Goal: Information Seeking & Learning: Check status

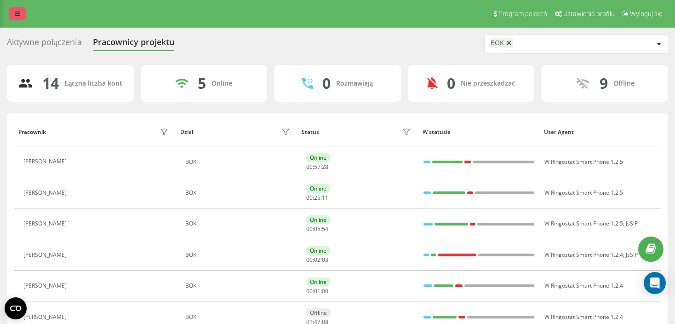
click at [18, 17] on icon at bounding box center [18, 14] width 6 height 6
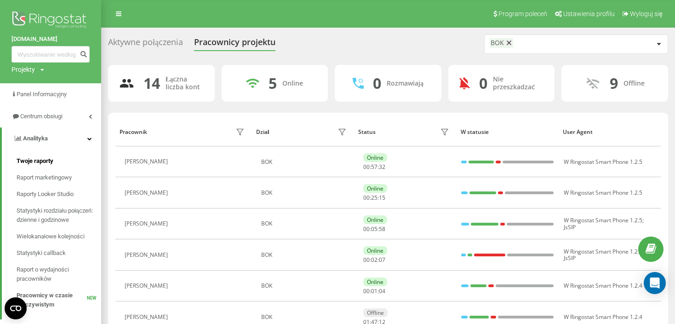
scroll to position [46, 0]
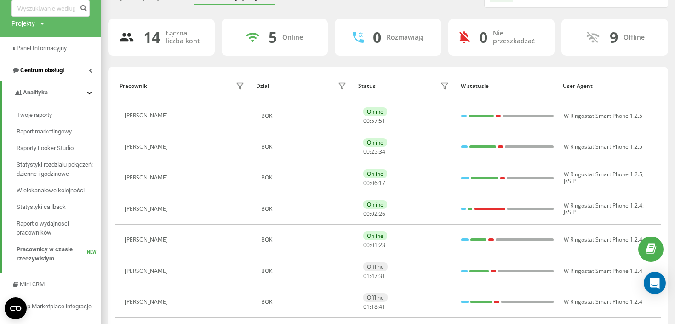
click at [57, 66] on span "Centrum obsługi" at bounding box center [37, 70] width 52 height 9
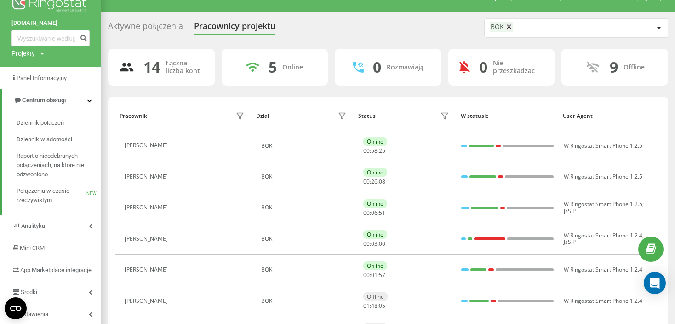
scroll to position [0, 0]
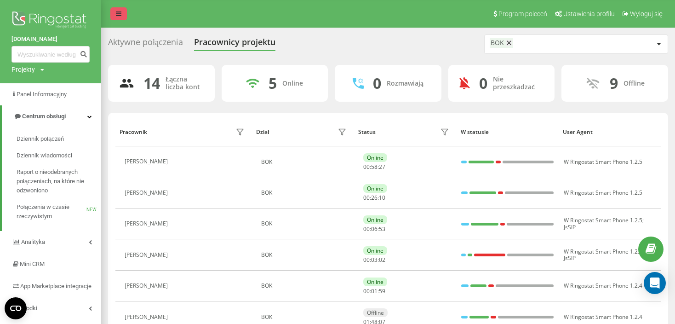
click at [120, 9] on link at bounding box center [118, 13] width 17 height 13
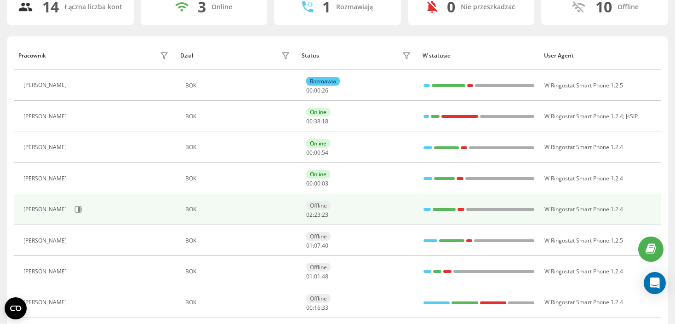
scroll to position [92, 0]
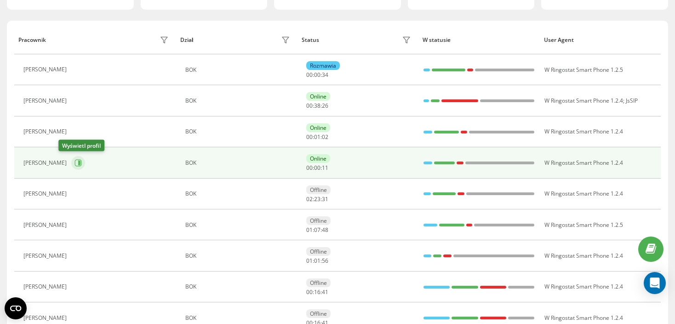
click at [71, 166] on button at bounding box center [78, 163] width 14 height 14
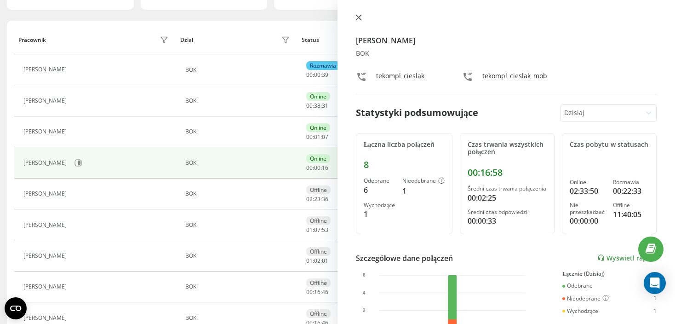
click at [360, 17] on icon at bounding box center [358, 17] width 6 height 6
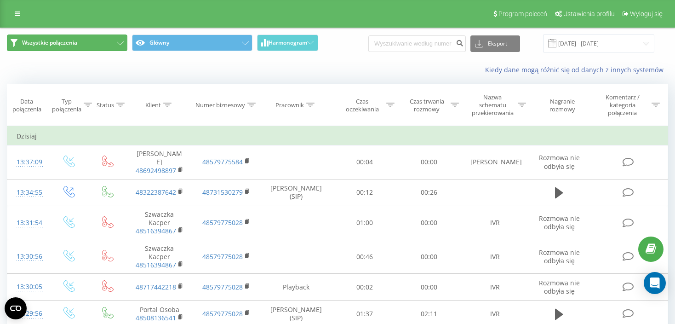
click at [94, 36] on button "Wszystkie połączenia" at bounding box center [67, 42] width 120 height 17
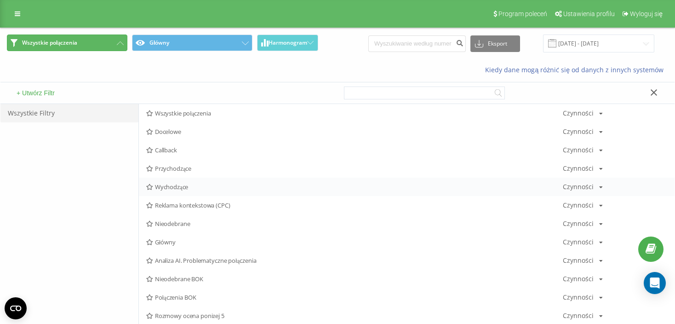
scroll to position [92, 0]
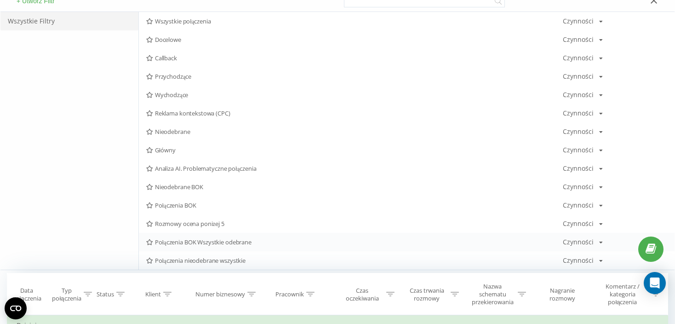
click at [241, 239] on span "Połączenia BOK Wszystkie odebrane" at bounding box center [354, 242] width 417 height 6
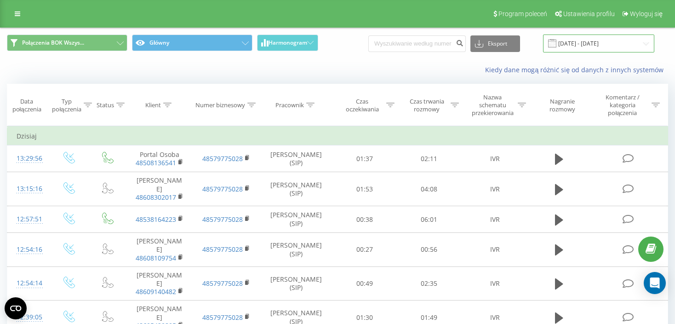
click at [601, 39] on input "19.08.2025 - 19.09.2025" at bounding box center [598, 43] width 111 height 18
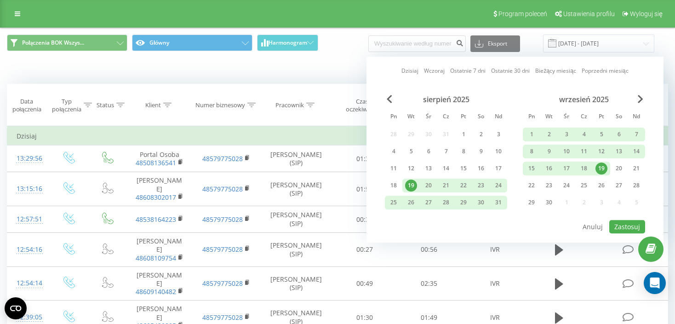
click at [606, 164] on div "19" at bounding box center [602, 168] width 12 height 12
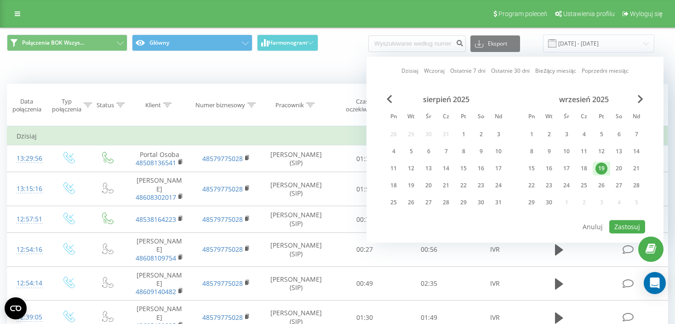
click at [606, 164] on div "19" at bounding box center [602, 168] width 12 height 12
click at [636, 222] on button "Zastosuj" at bounding box center [627, 226] width 36 height 13
type input "19.09.2025 - 19.09.2025"
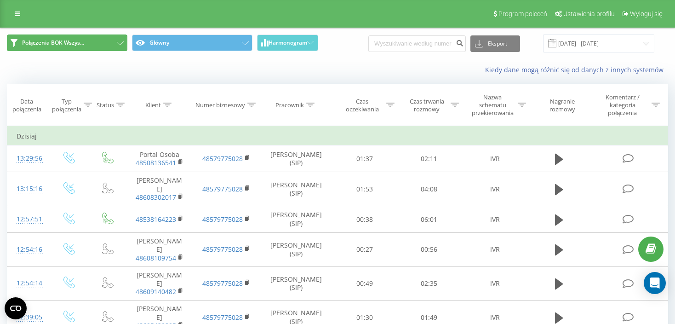
click at [43, 43] on span "Połączenia BOK Wszys..." at bounding box center [53, 42] width 62 height 7
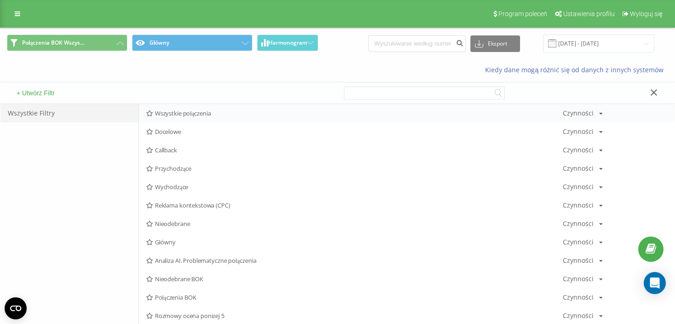
click at [192, 111] on span "Wszystkie połączenia" at bounding box center [354, 113] width 417 height 6
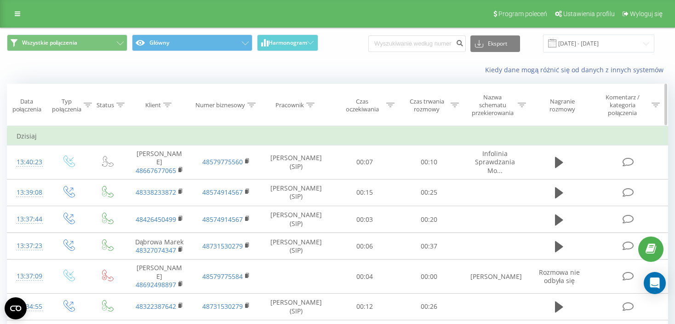
click at [170, 105] on icon at bounding box center [167, 105] width 8 height 5
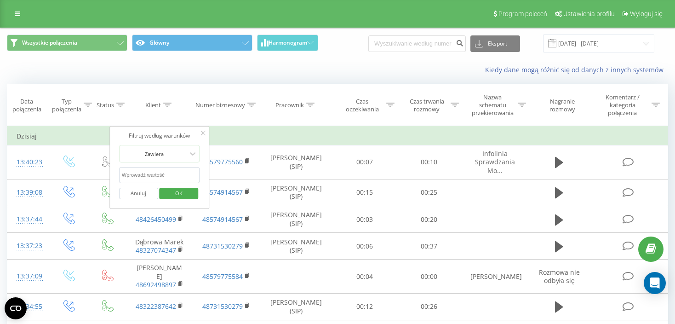
click at [160, 183] on div "Anuluj OK" at bounding box center [159, 193] width 81 height 21
click at [160, 172] on input "text" at bounding box center [159, 175] width 81 height 16
paste input "502 414 502"
type input "502414502"
click button "OK" at bounding box center [179, 193] width 39 height 11
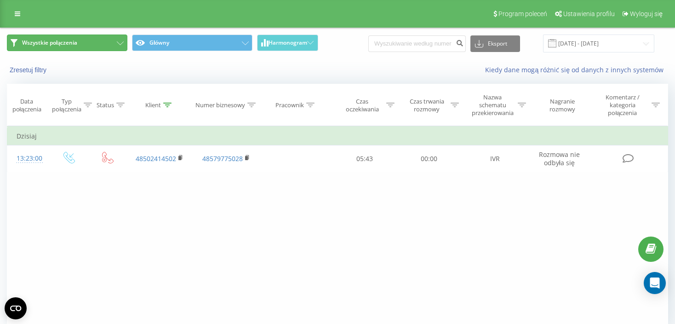
click at [60, 40] on span "Wszystkie połączenia" at bounding box center [49, 42] width 55 height 7
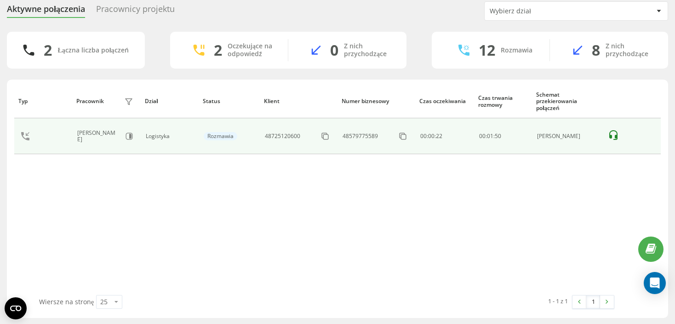
click at [19, 124] on table "Typ Pracownik filtra Dział Status Klient Numer biznesowy Czas oczekiwania Czas …" at bounding box center [337, 121] width 647 height 74
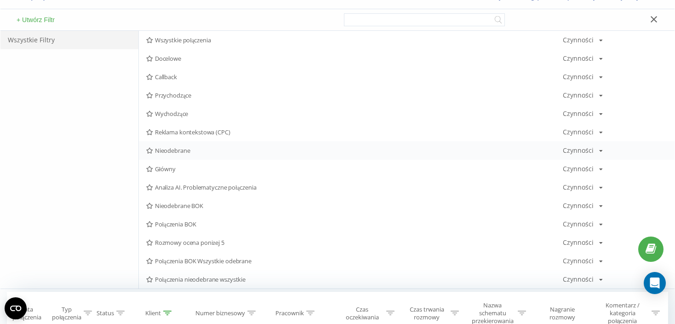
scroll to position [184, 0]
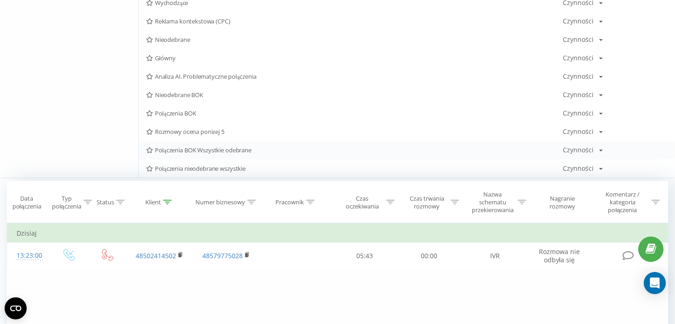
click at [246, 150] on span "Połączenia BOK Wszystkie odebrane" at bounding box center [354, 150] width 417 height 6
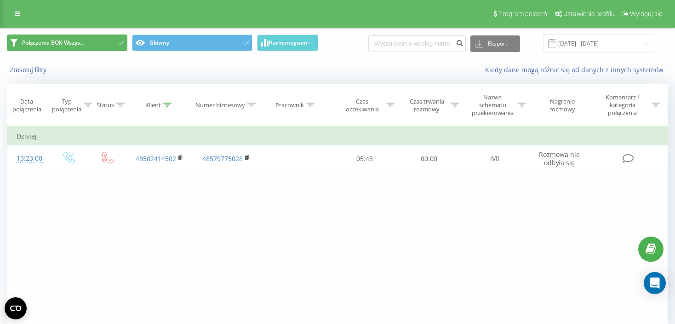
click at [95, 40] on button "Połączenia BOK Wszys..." at bounding box center [67, 42] width 120 height 17
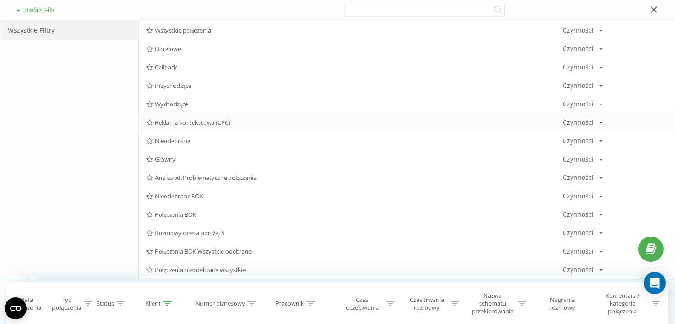
scroll to position [138, 0]
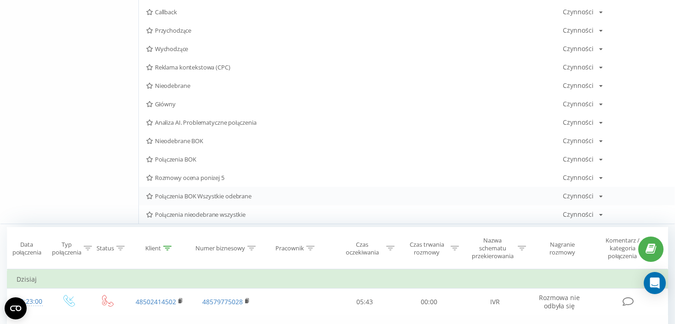
click at [210, 198] on span "Połączenia BOK Wszystkie odebrane" at bounding box center [354, 196] width 417 height 6
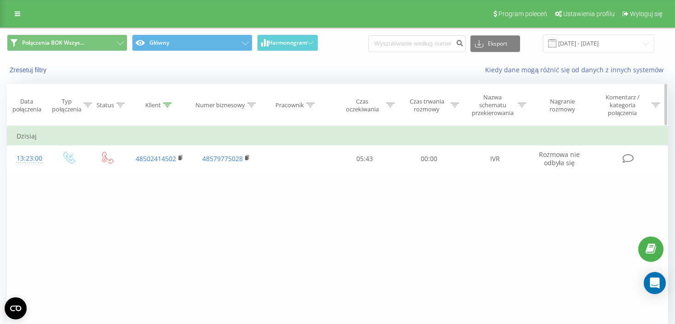
click at [169, 103] on icon at bounding box center [167, 105] width 8 height 5
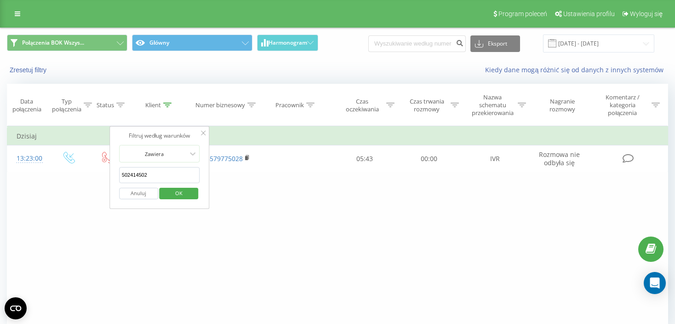
click at [140, 196] on button "Anuluj" at bounding box center [138, 193] width 39 height 11
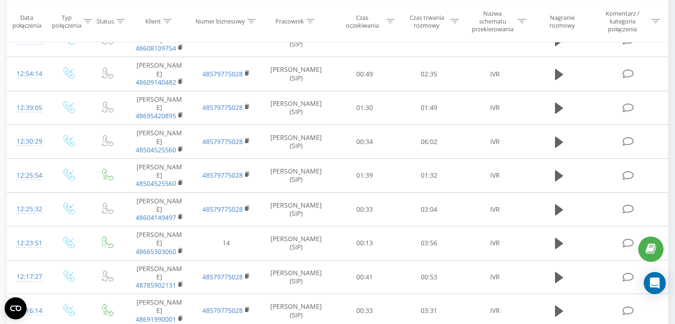
scroll to position [594, 0]
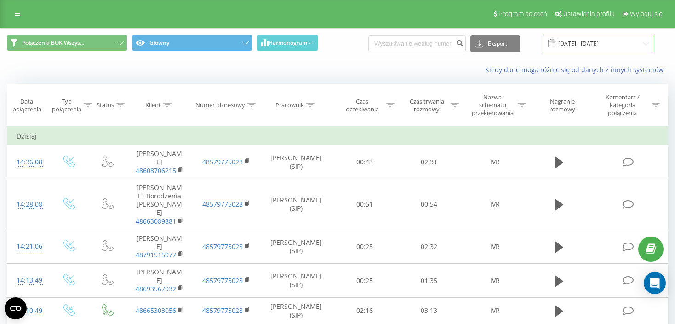
click at [566, 39] on input "[DATE] - [DATE]" at bounding box center [598, 43] width 111 height 18
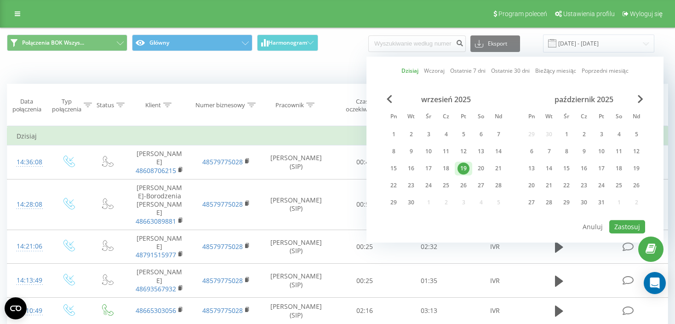
click at [463, 162] on div "19" at bounding box center [464, 168] width 12 height 12
click at [398, 128] on div "1" at bounding box center [394, 134] width 12 height 12
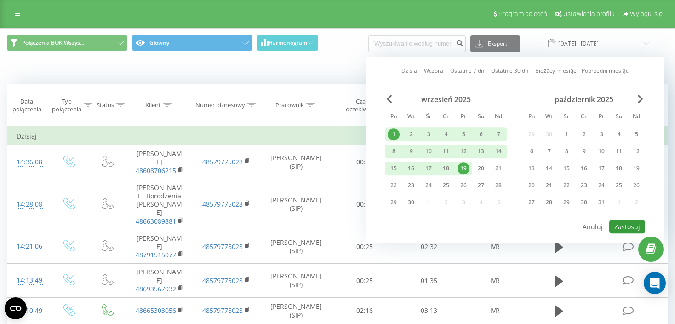
click at [626, 221] on button "Zastosuj" at bounding box center [627, 226] width 36 height 13
type input "[DATE] - [DATE]"
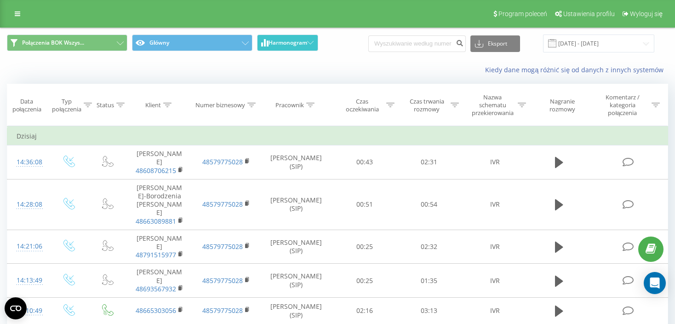
click at [279, 43] on span "Harmonogram" at bounding box center [288, 43] width 39 height 6
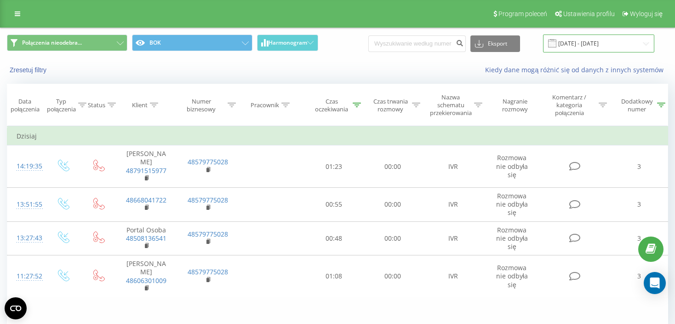
click at [594, 41] on input "[DATE] - [DATE]" at bounding box center [598, 43] width 111 height 18
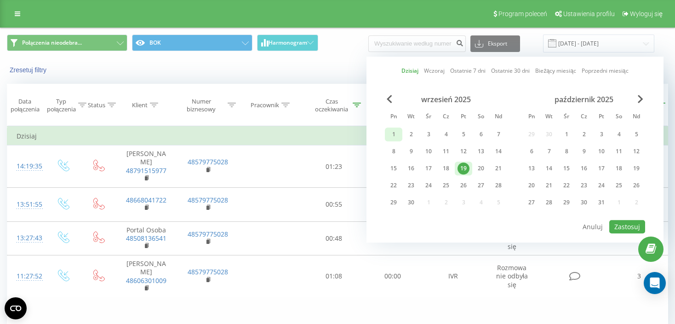
click at [387, 135] on div "1" at bounding box center [393, 134] width 17 height 14
click at [462, 167] on div "19" at bounding box center [464, 168] width 12 height 12
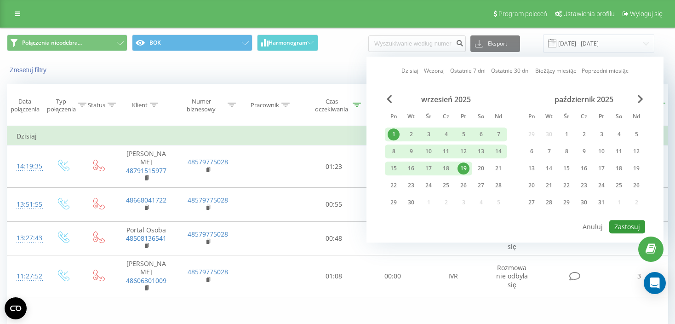
click at [616, 223] on button "Zastosuj" at bounding box center [627, 226] width 36 height 13
type input "[DATE] - [DATE]"
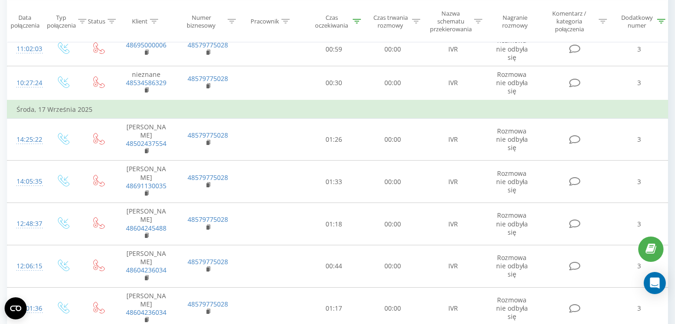
scroll to position [846, 0]
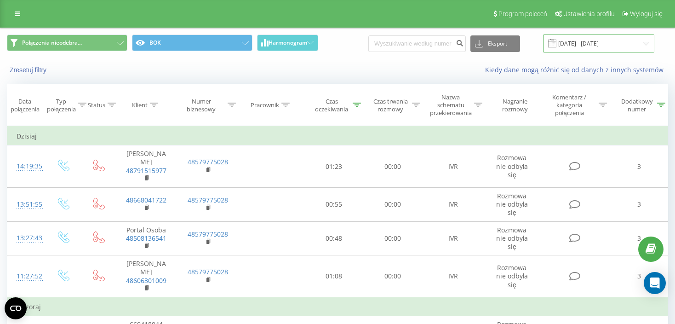
click at [607, 47] on input "[DATE] - [DATE]" at bounding box center [598, 43] width 111 height 18
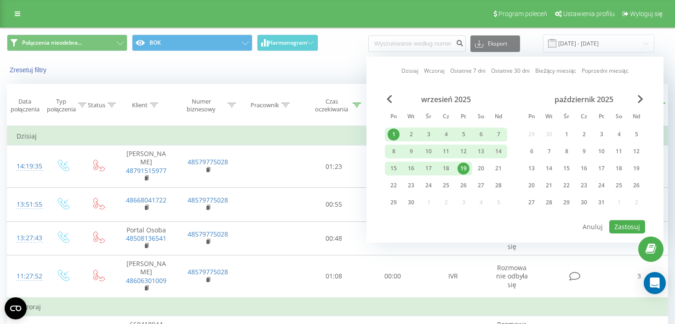
click at [463, 168] on div "19" at bounding box center [464, 168] width 12 height 12
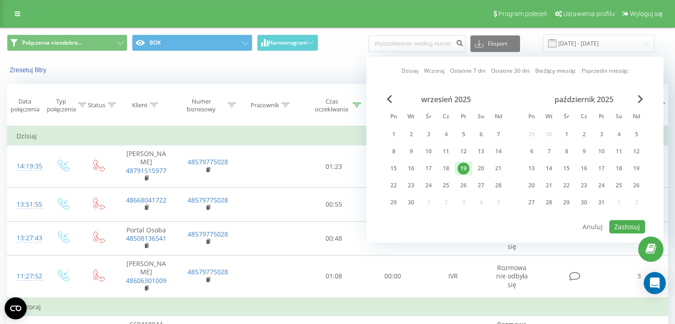
click at [463, 168] on div "19" at bounding box center [464, 168] width 12 height 12
click at [614, 221] on button "Zastosuj" at bounding box center [627, 226] width 36 height 13
type input "[DATE] - [DATE]"
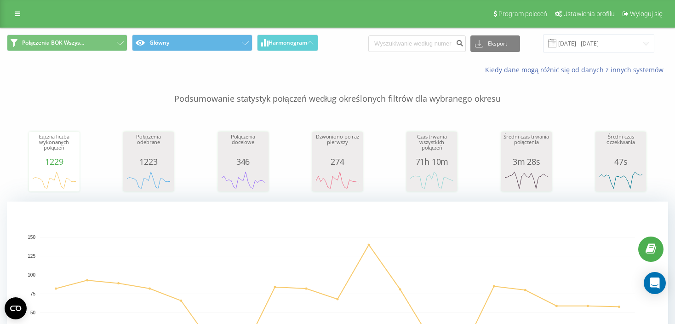
click at [284, 43] on span "Harmonogram" at bounding box center [288, 43] width 39 height 6
